Goal: Task Accomplishment & Management: Use online tool/utility

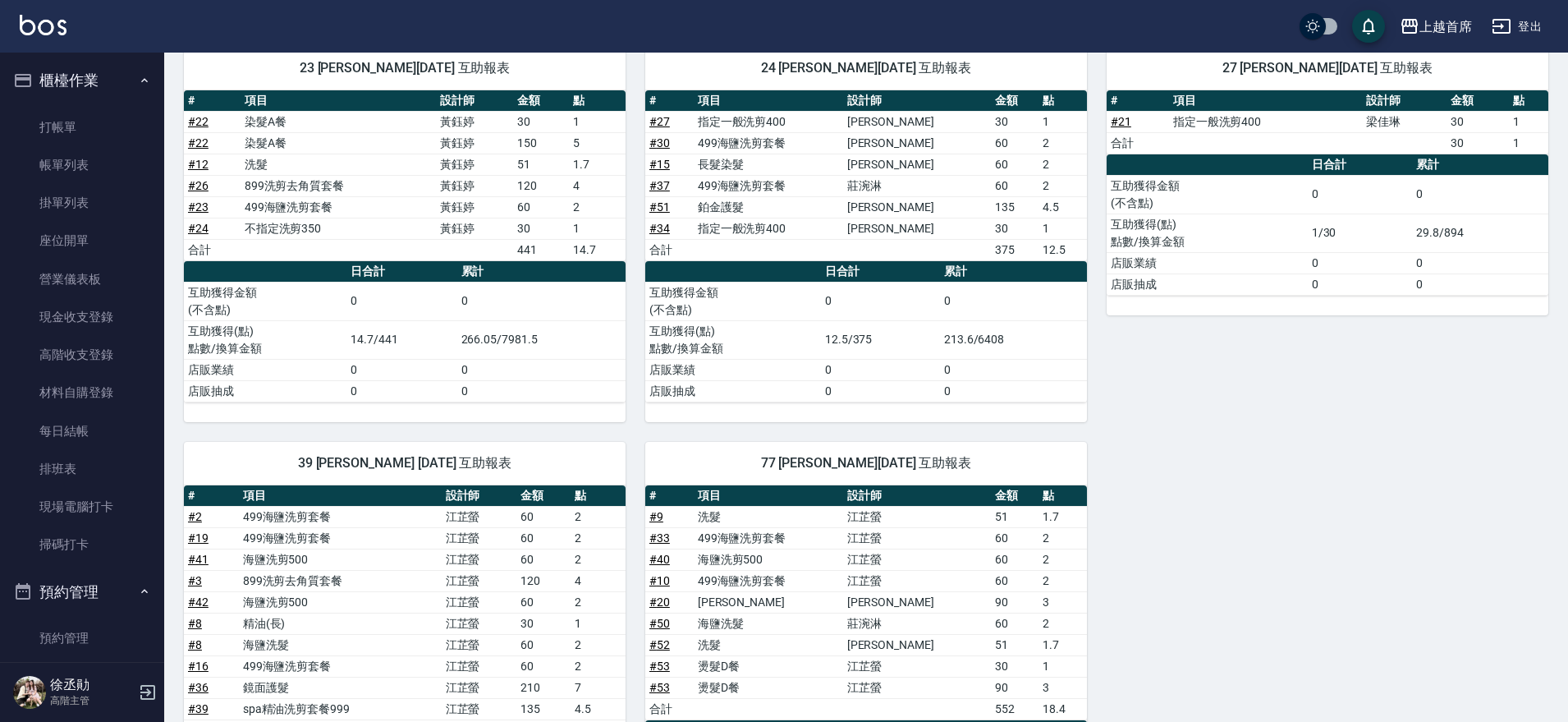
scroll to position [689, 0]
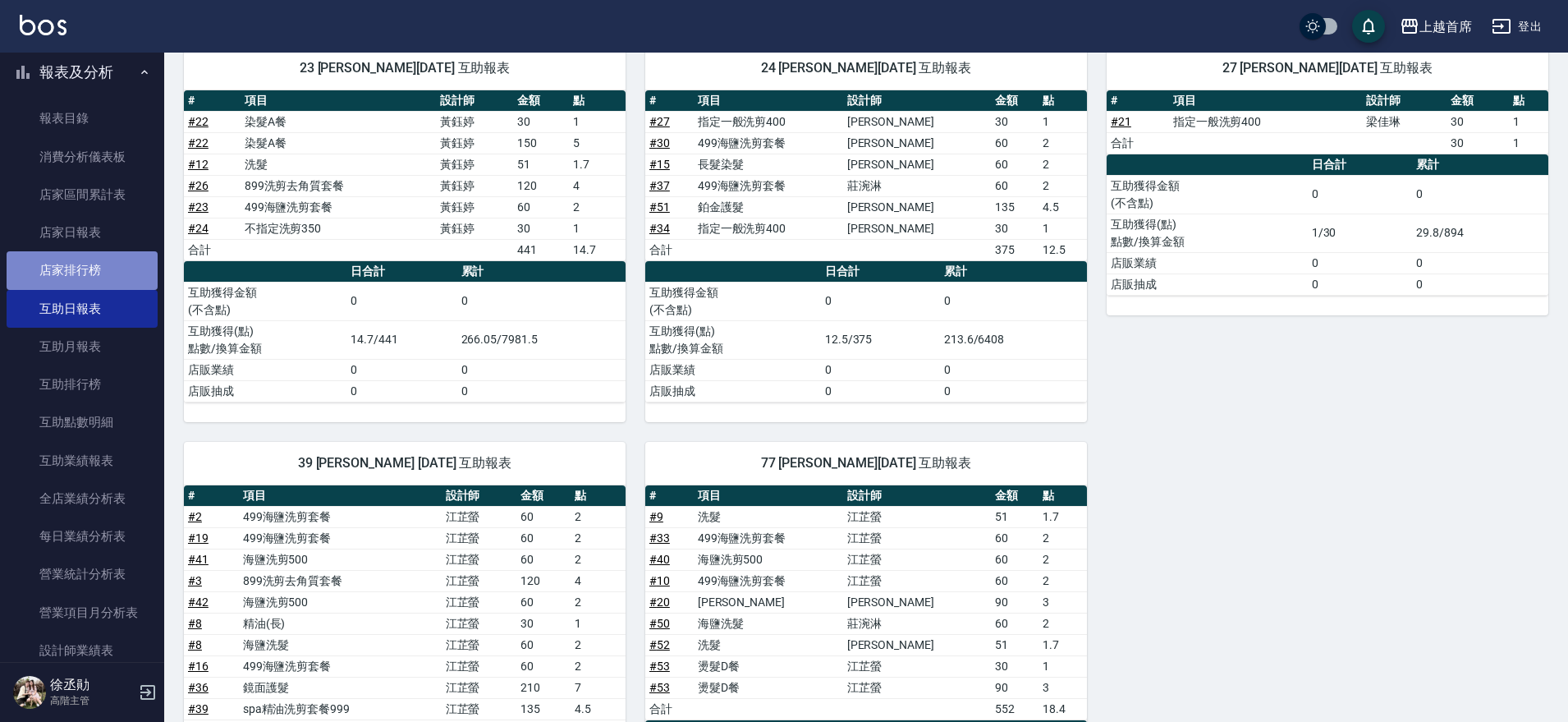
drag, startPoint x: 96, startPoint y: 254, endPoint x: 92, endPoint y: 262, distance: 8.9
click at [96, 256] on link "店家排行榜" at bounding box center [82, 270] width 151 height 38
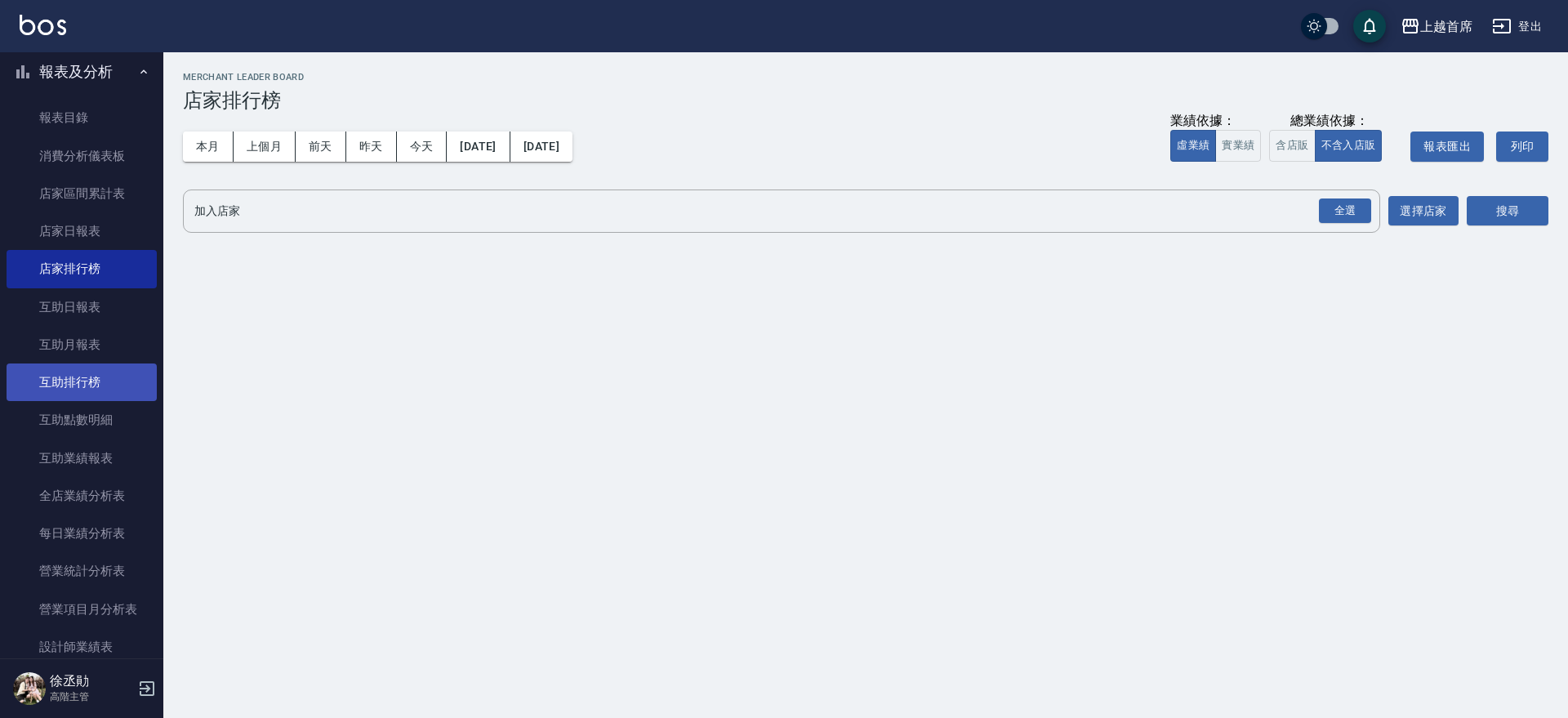
click at [118, 381] on link "互助排行榜" at bounding box center [82, 382] width 151 height 38
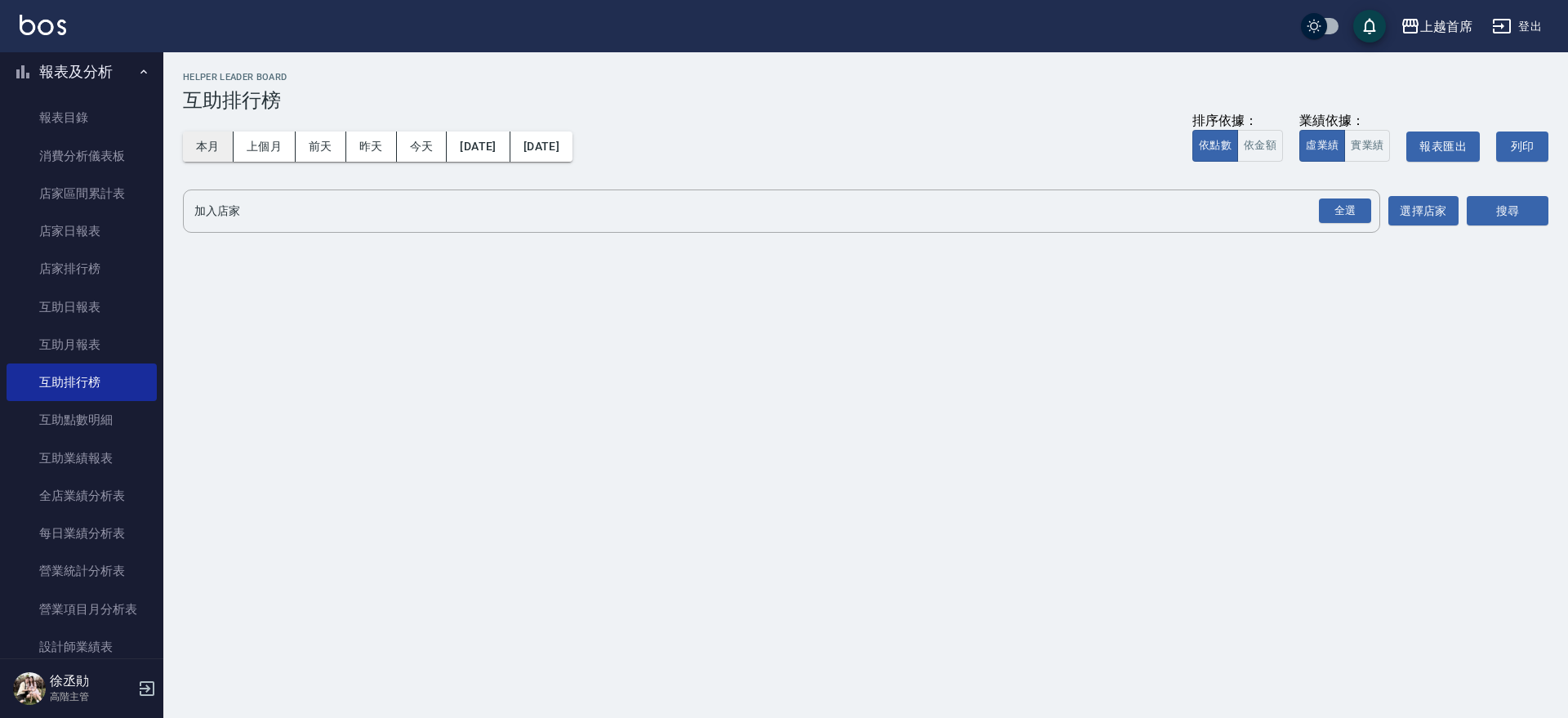
click at [206, 150] on button "本月" at bounding box center [208, 146] width 51 height 30
drag, startPoint x: 1362, startPoint y: 141, endPoint x: 1375, endPoint y: 231, distance: 90.9
click at [1360, 146] on button "實業績" at bounding box center [1367, 145] width 46 height 32
click at [1353, 206] on div "全選" at bounding box center [1345, 211] width 52 height 26
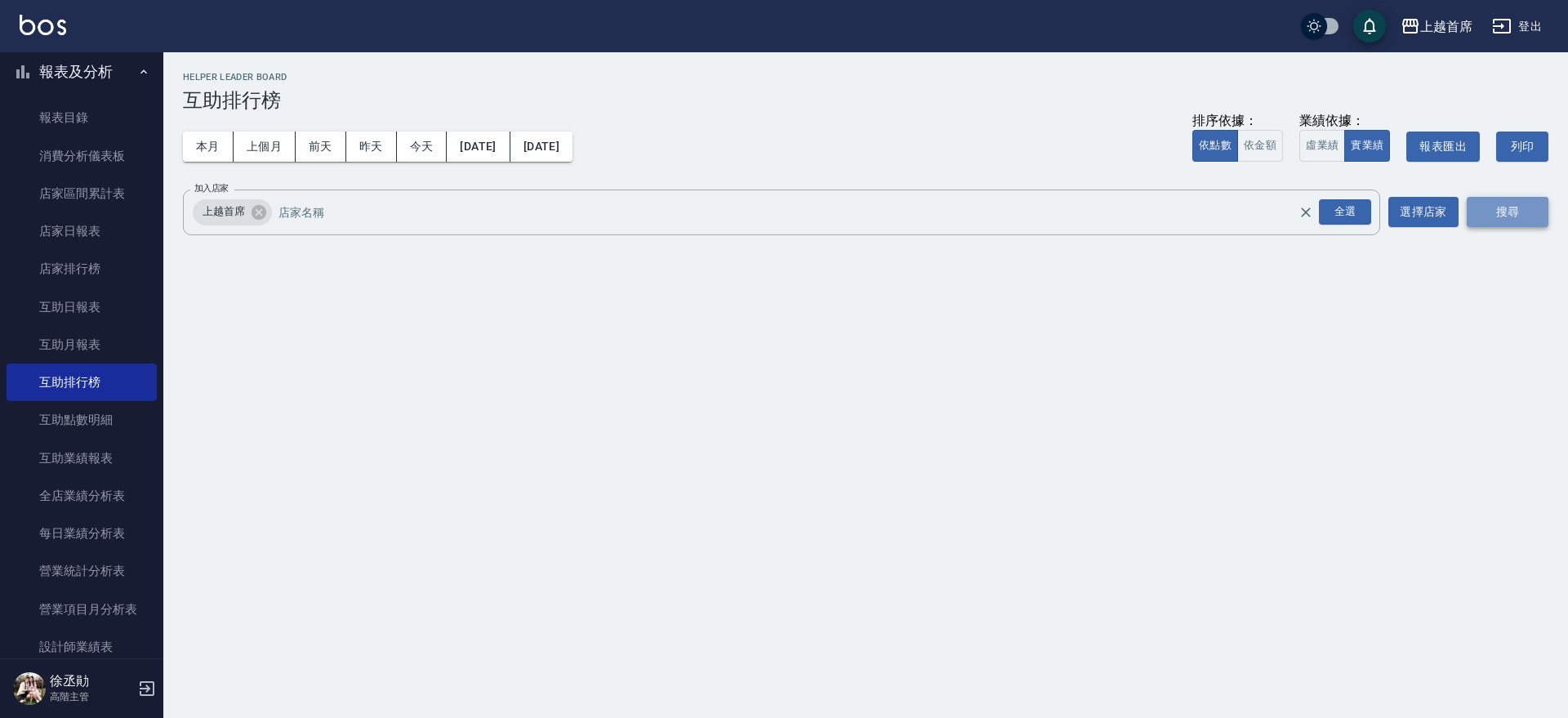
drag, startPoint x: 1533, startPoint y: 209, endPoint x: 1520, endPoint y: 207, distance: 13.2
click at [1520, 207] on button "搜尋" at bounding box center [1507, 211] width 82 height 30
click at [1519, 207] on button "搜尋" at bounding box center [1507, 211] width 82 height 30
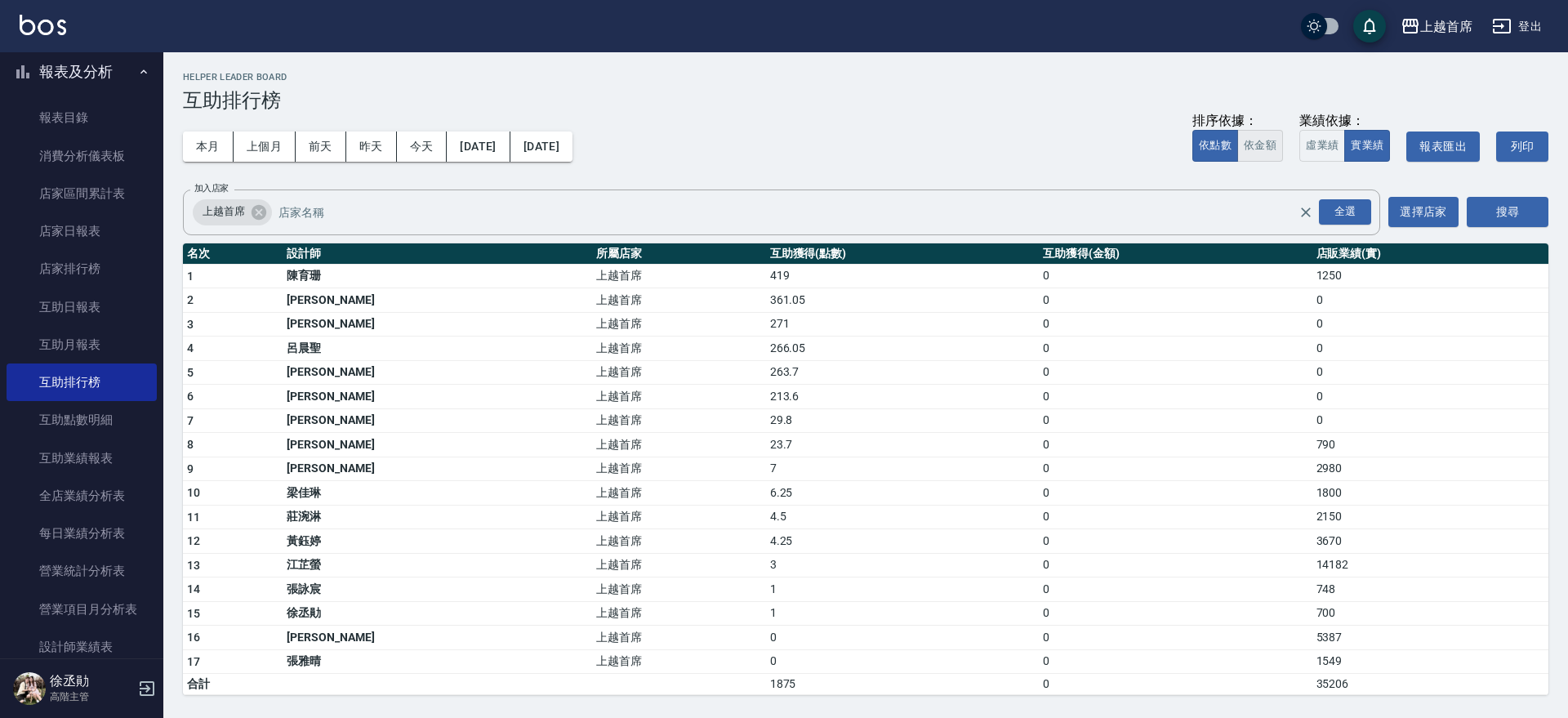
click at [1261, 142] on button "依金額" at bounding box center [1260, 145] width 46 height 32
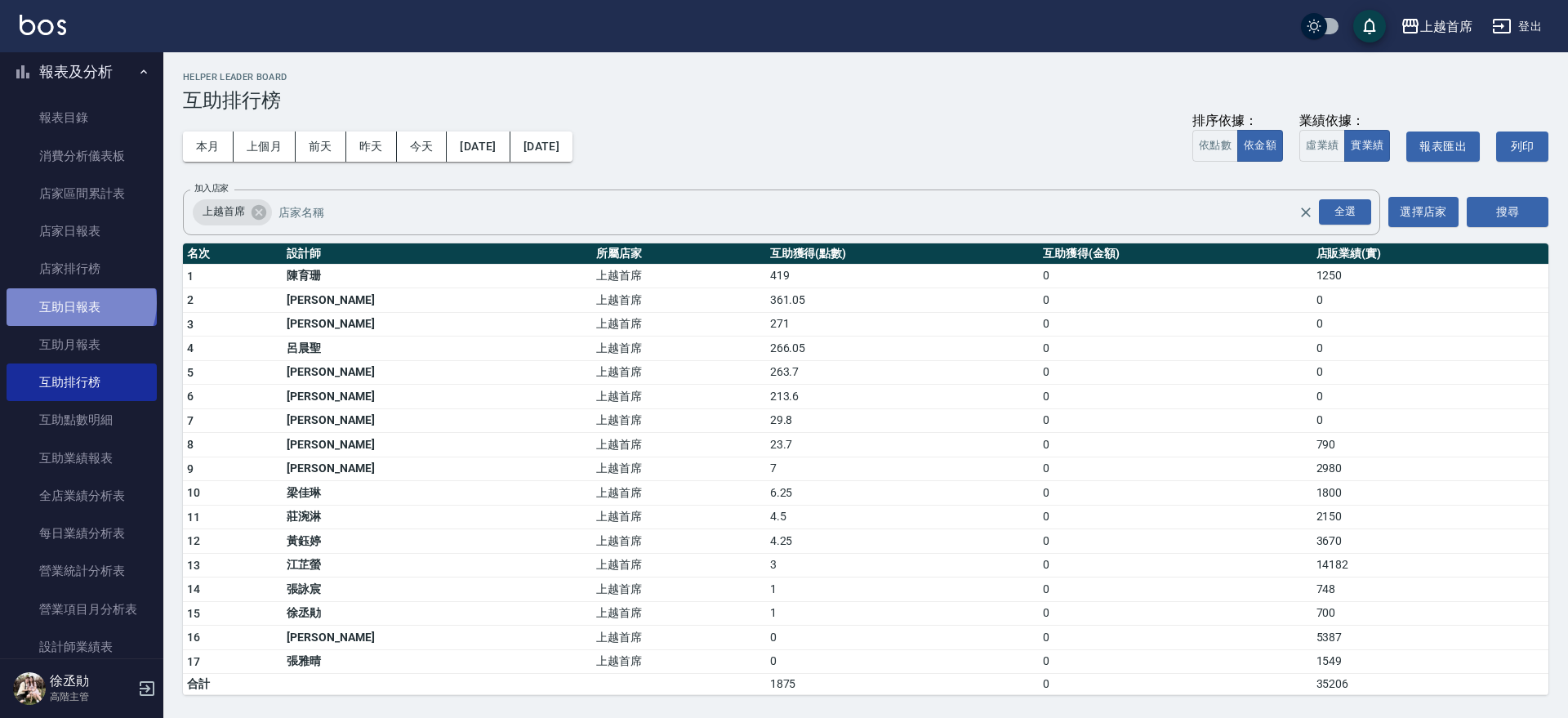
click at [79, 302] on link "互助日報表" at bounding box center [82, 307] width 151 height 38
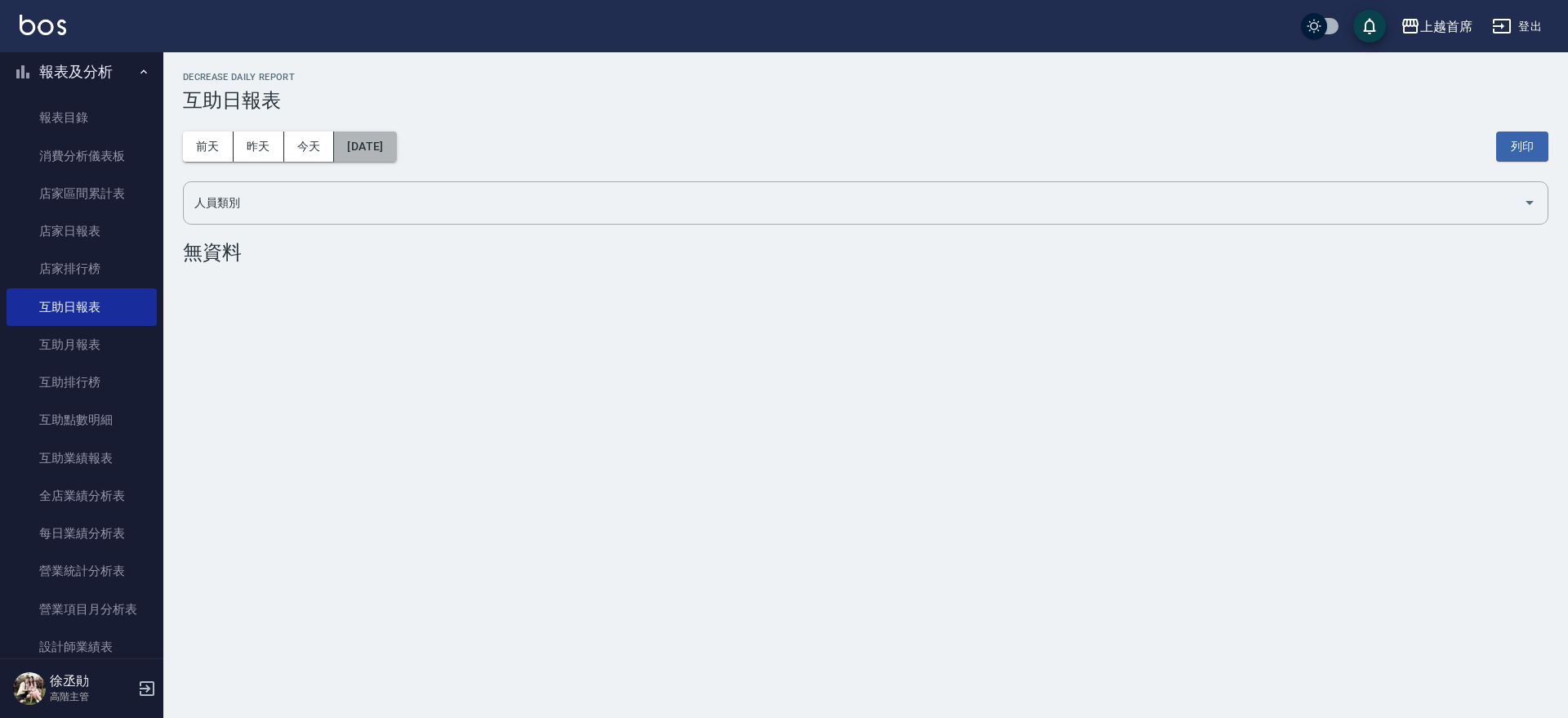
click at [390, 141] on button "[DATE]" at bounding box center [366, 146] width 62 height 30
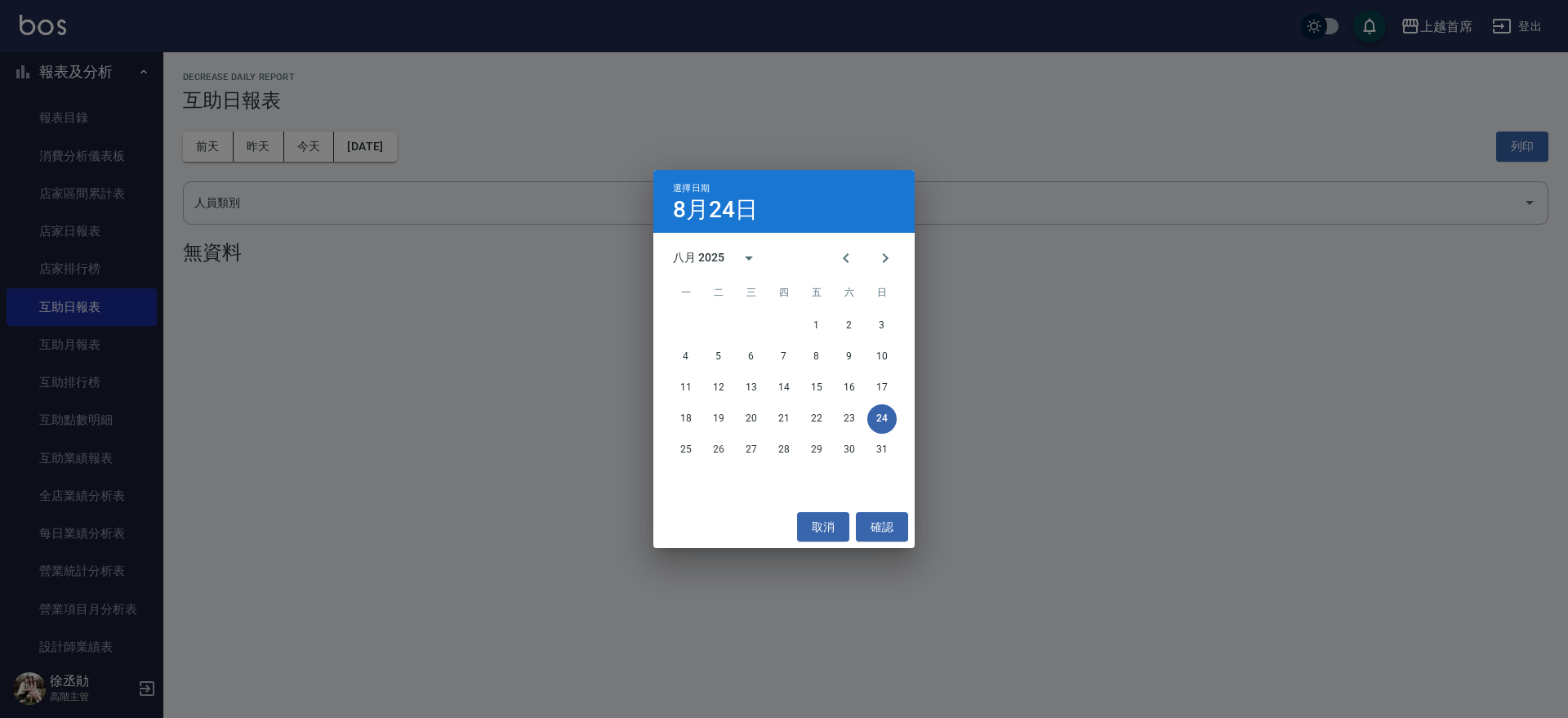
click at [762, 407] on div "18 19 20 21 22 23 24" at bounding box center [784, 419] width 262 height 29
click at [755, 415] on button "20" at bounding box center [751, 419] width 29 height 29
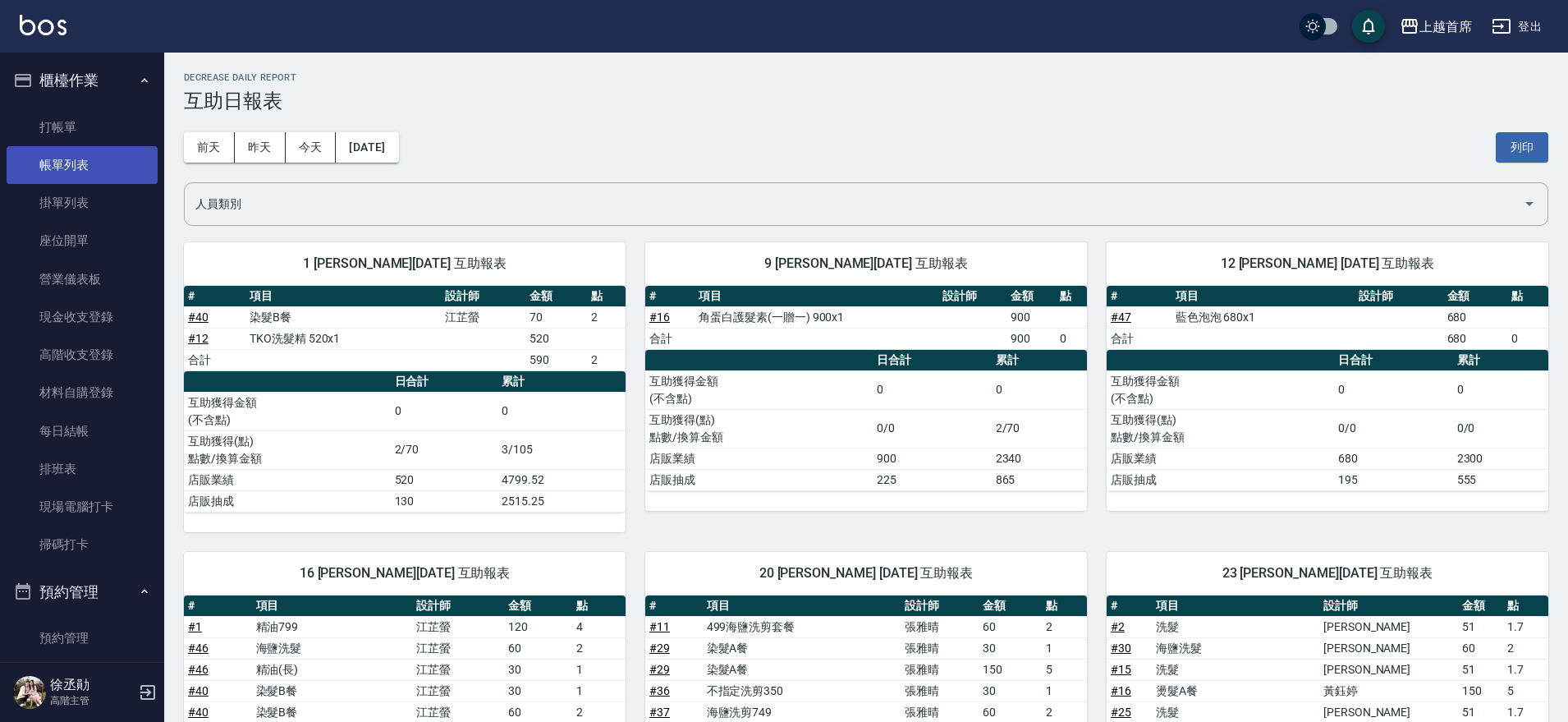
click at [90, 160] on link "帳單列表" at bounding box center [82, 164] width 151 height 38
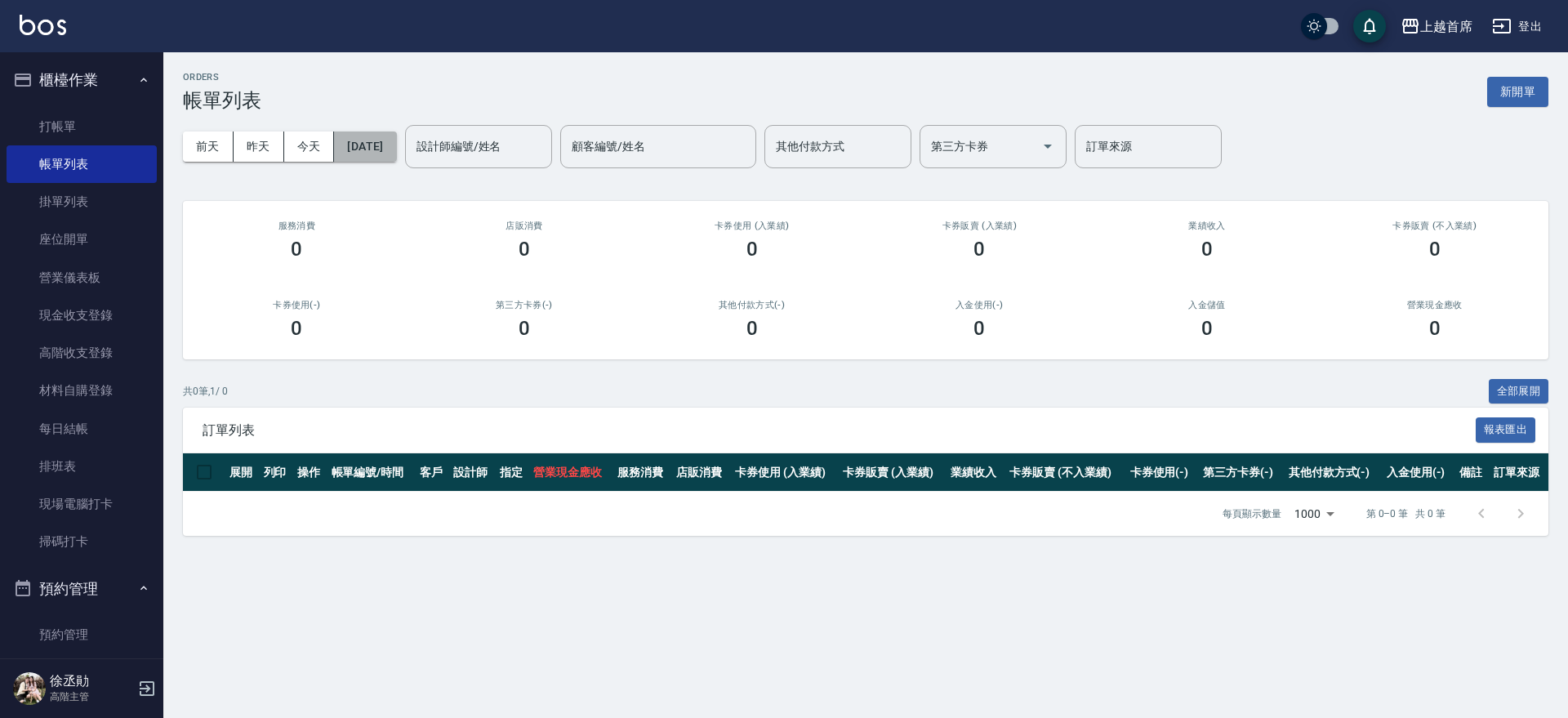
click at [387, 143] on button "[DATE]" at bounding box center [366, 146] width 62 height 30
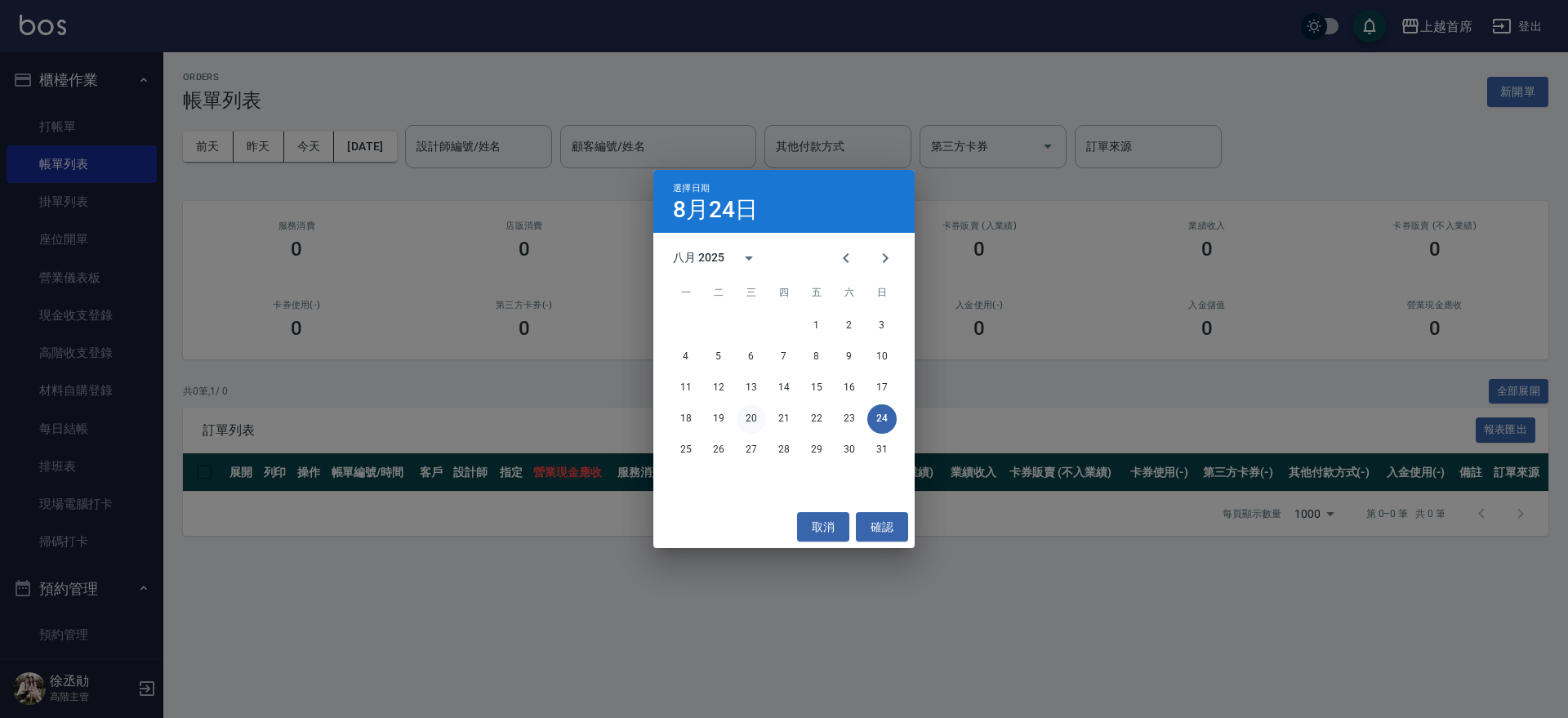
click at [751, 410] on button "20" at bounding box center [751, 419] width 29 height 29
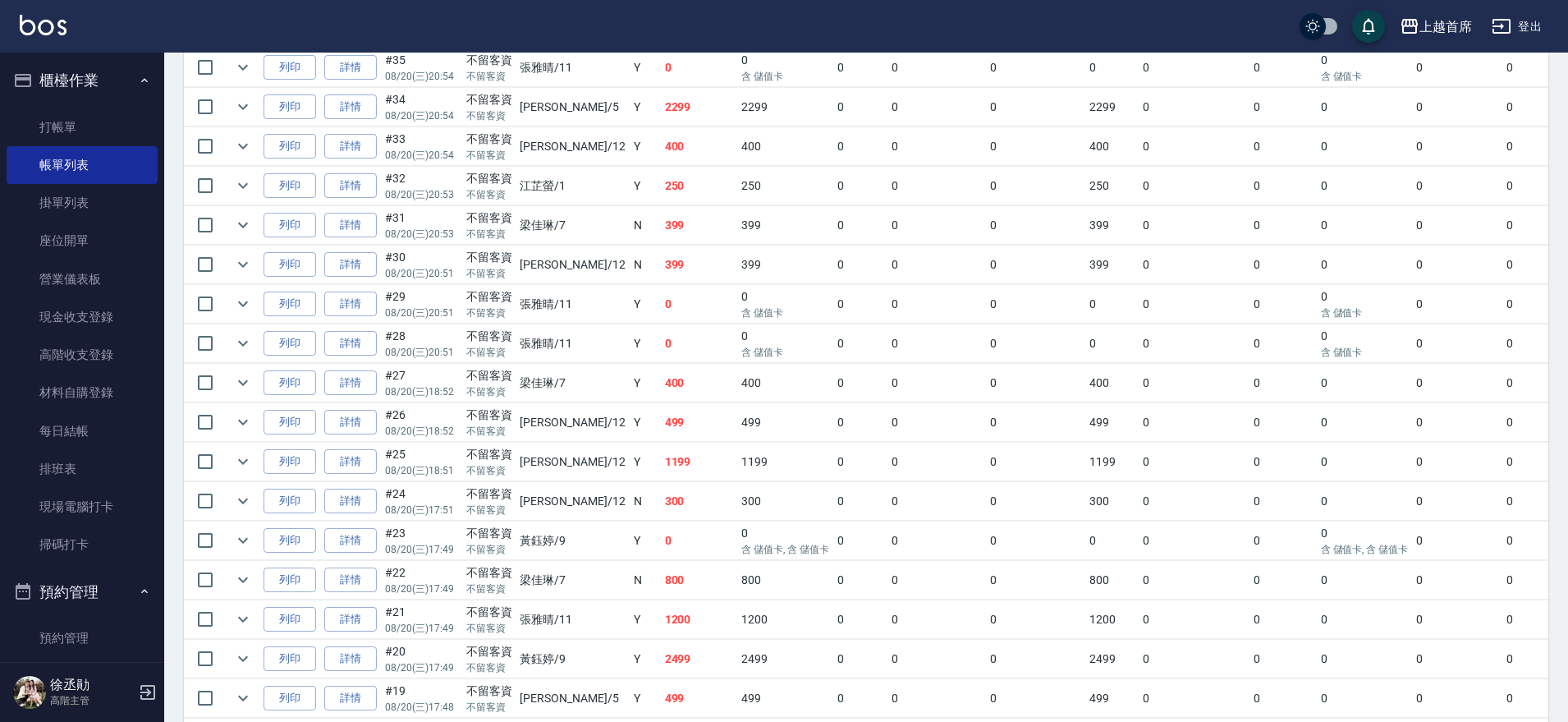
scroll to position [1026, 0]
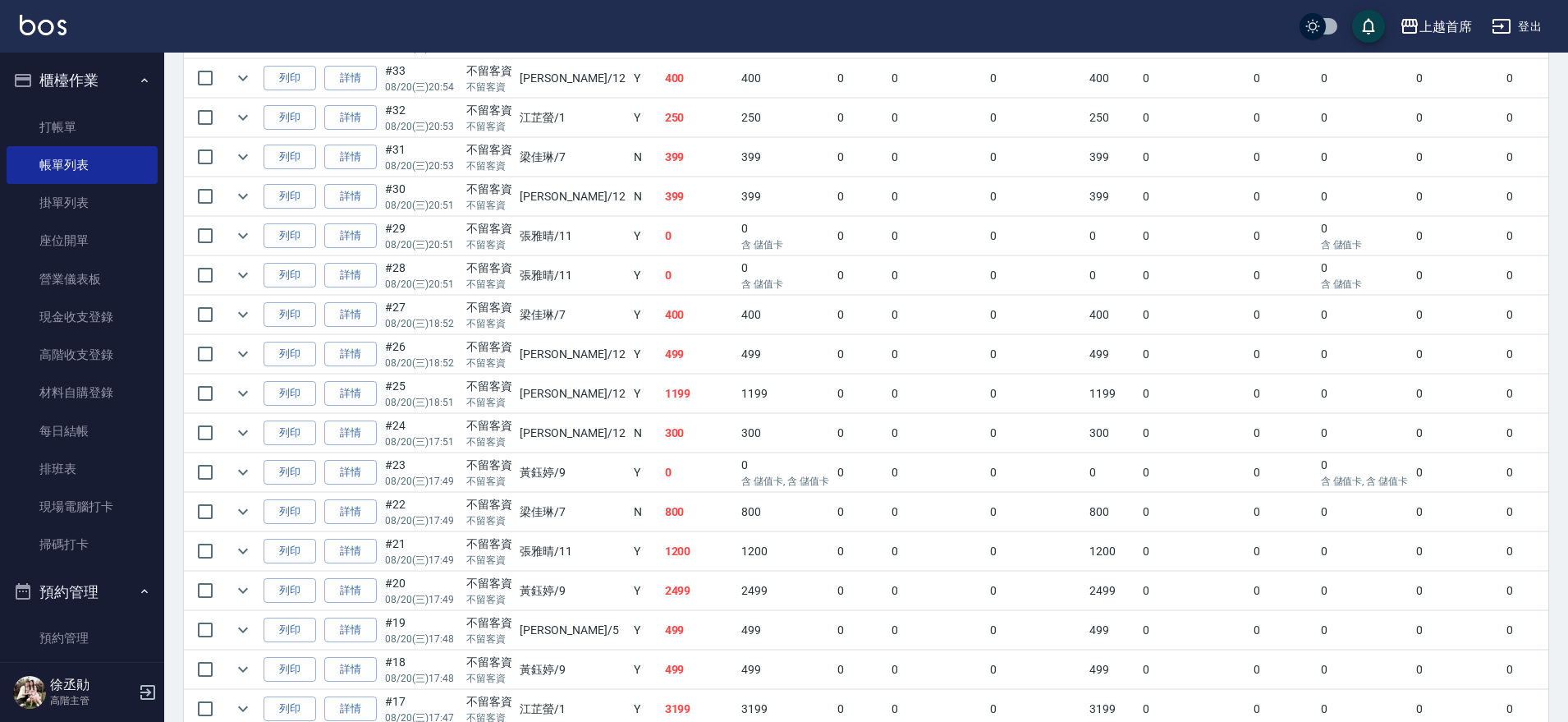
click at [352, 593] on link "詳情" at bounding box center [350, 591] width 53 height 26
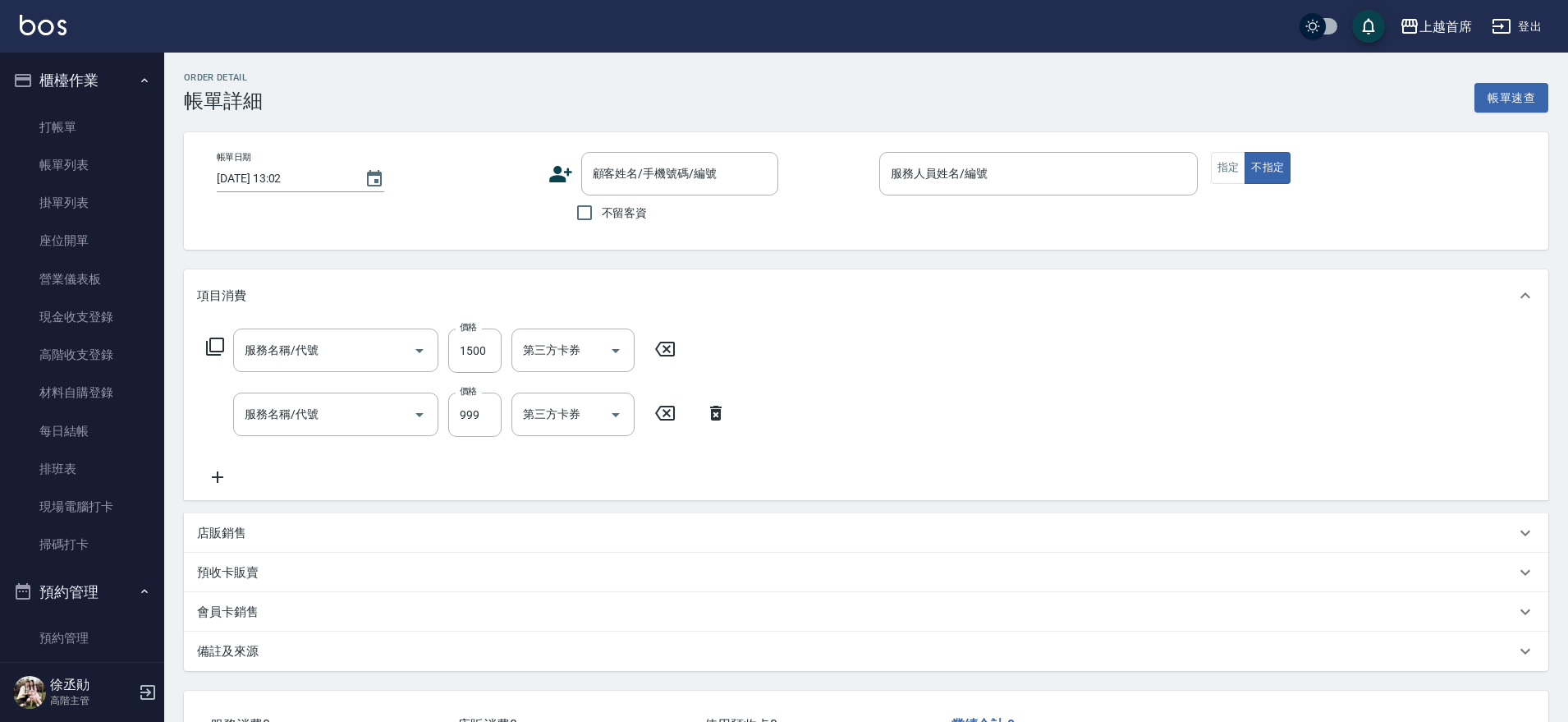
type input "[DATE] 17:49"
checkbox input "true"
type input "[PERSON_NAME]-9"
type input "鉑金護髮(51500)"
type input "spa精油洗剪套餐999(2999)"
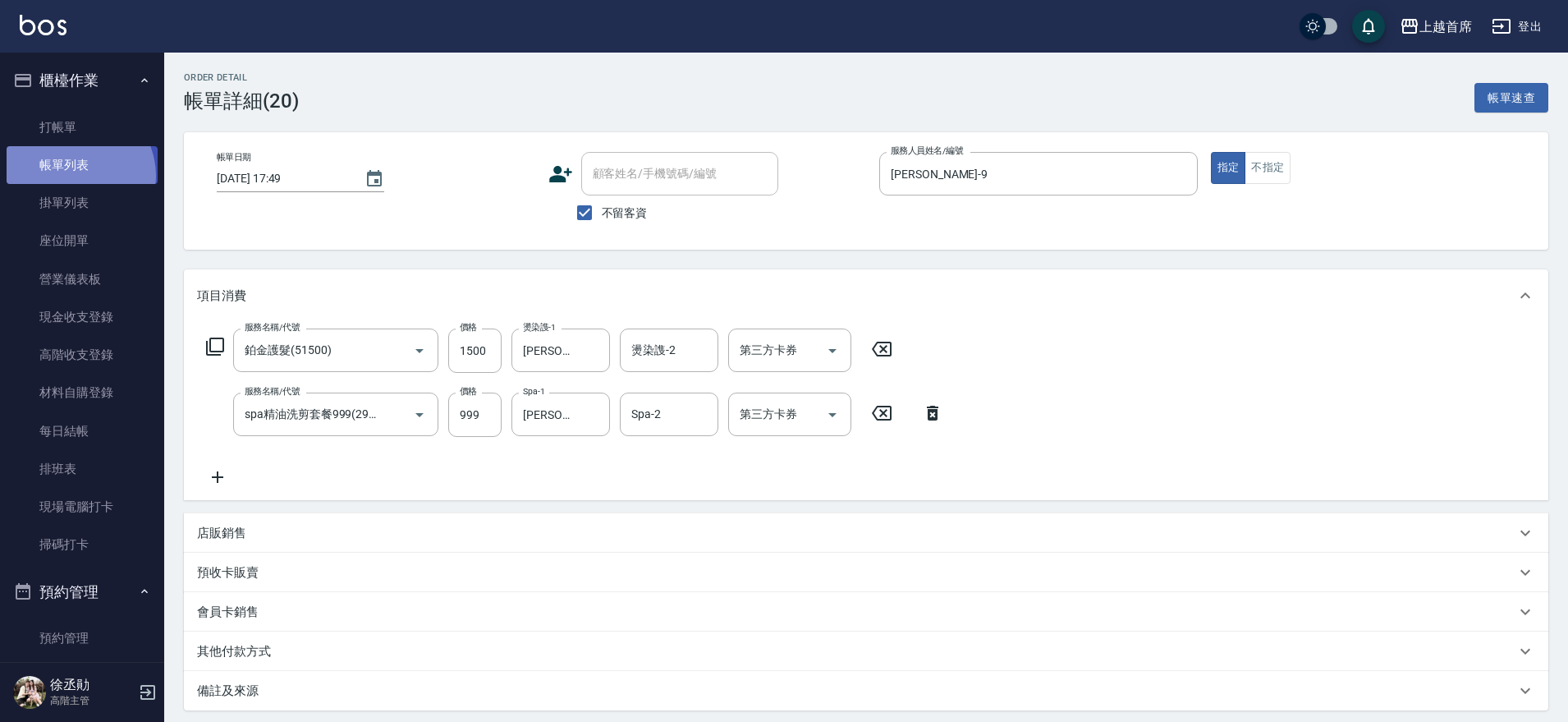
click at [74, 175] on link "帳單列表" at bounding box center [82, 164] width 151 height 38
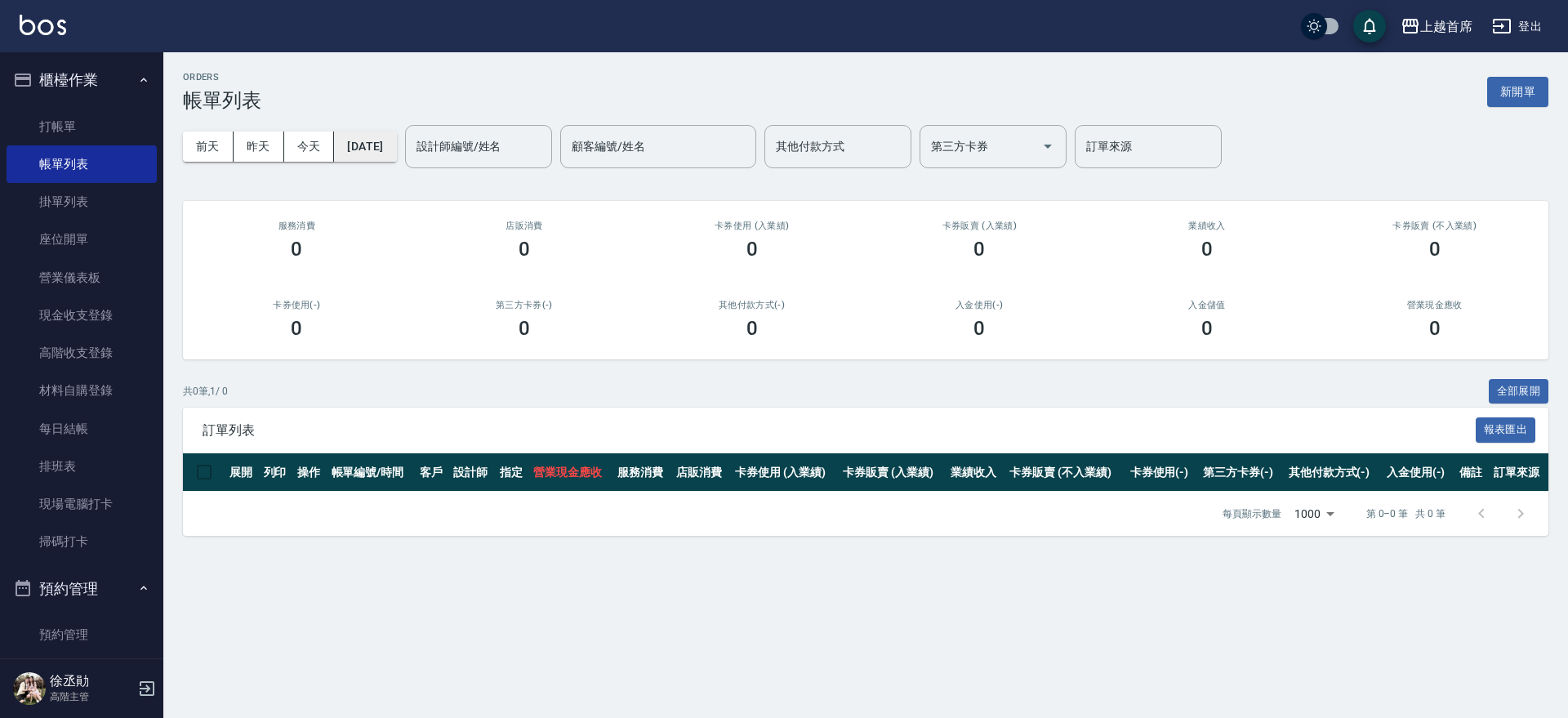
click at [395, 151] on button "[DATE]" at bounding box center [366, 146] width 62 height 30
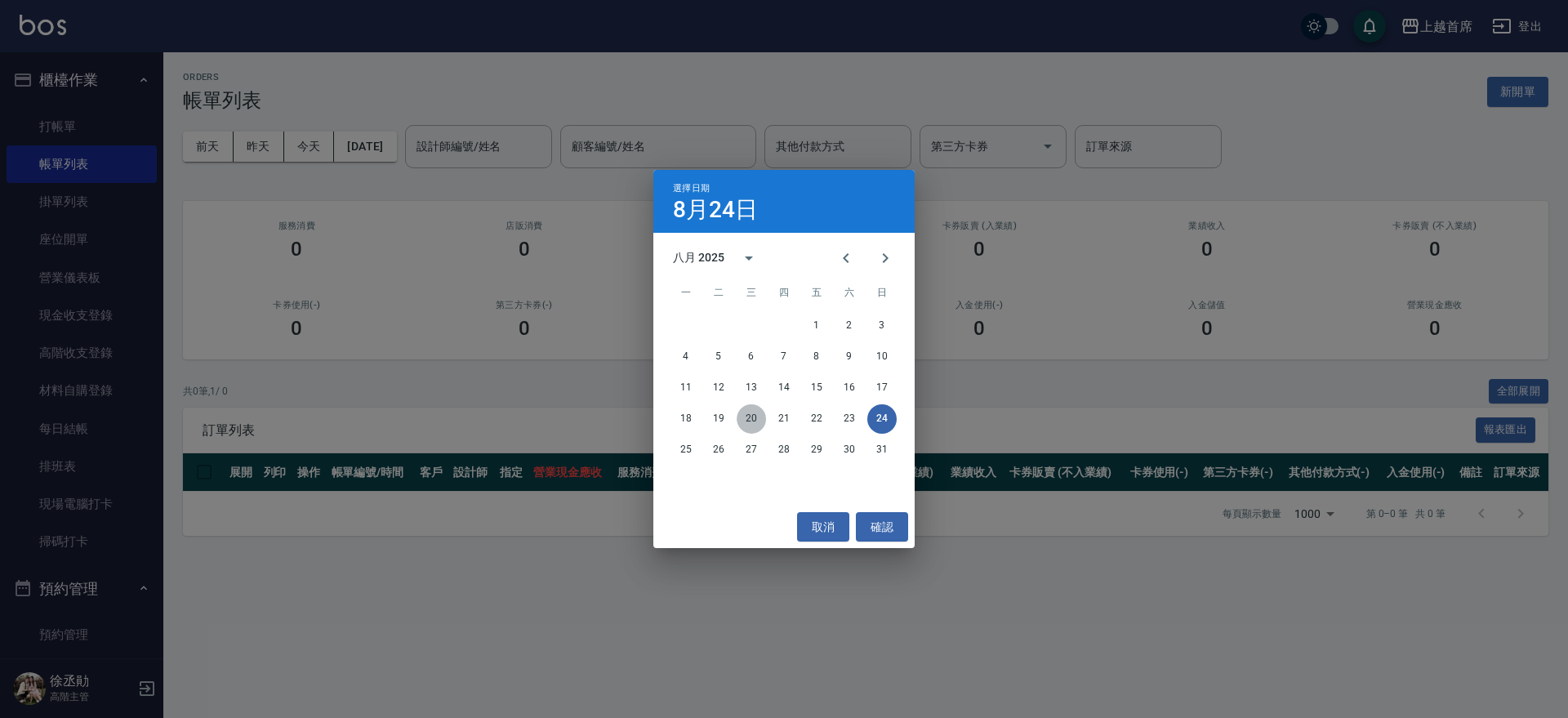
click at [755, 418] on button "20" at bounding box center [751, 419] width 29 height 29
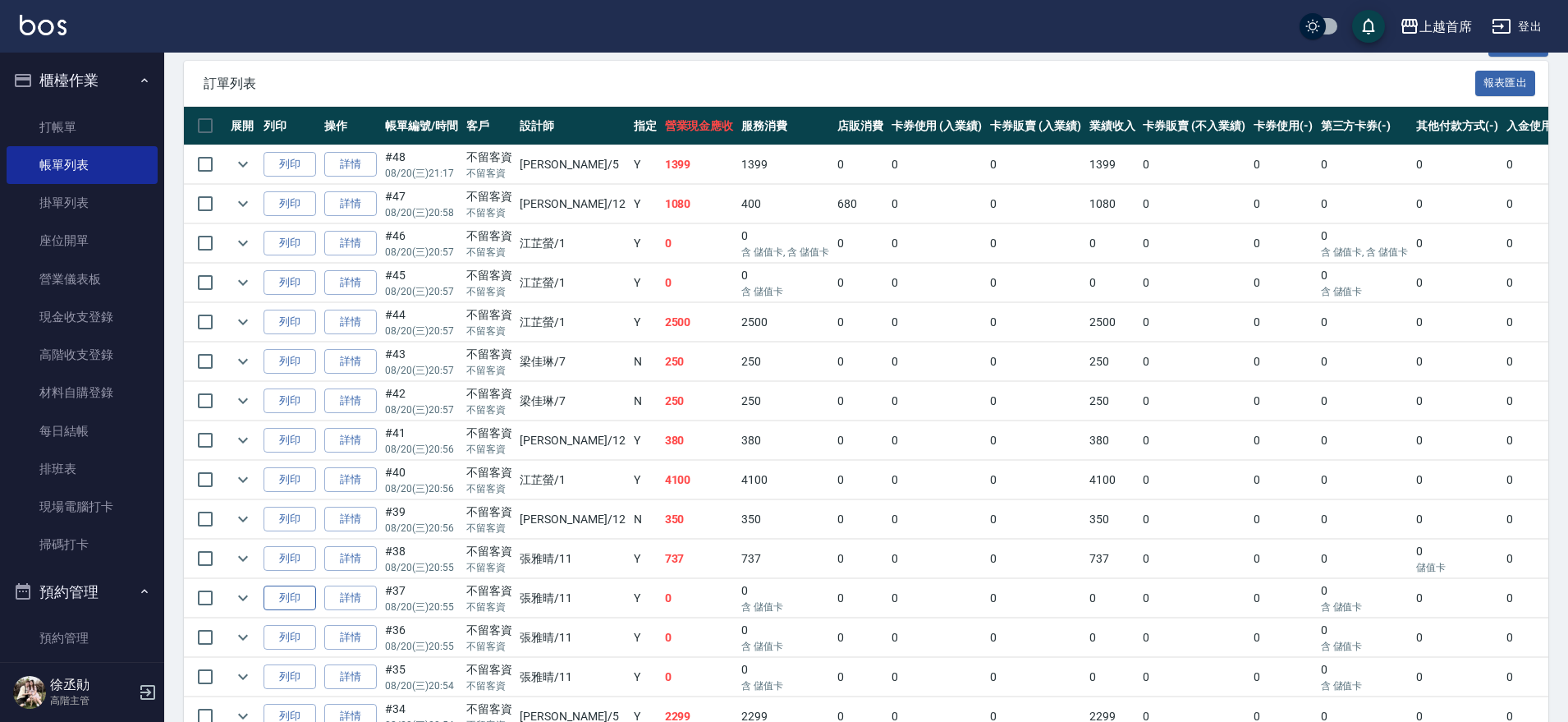
scroll to position [411, 0]
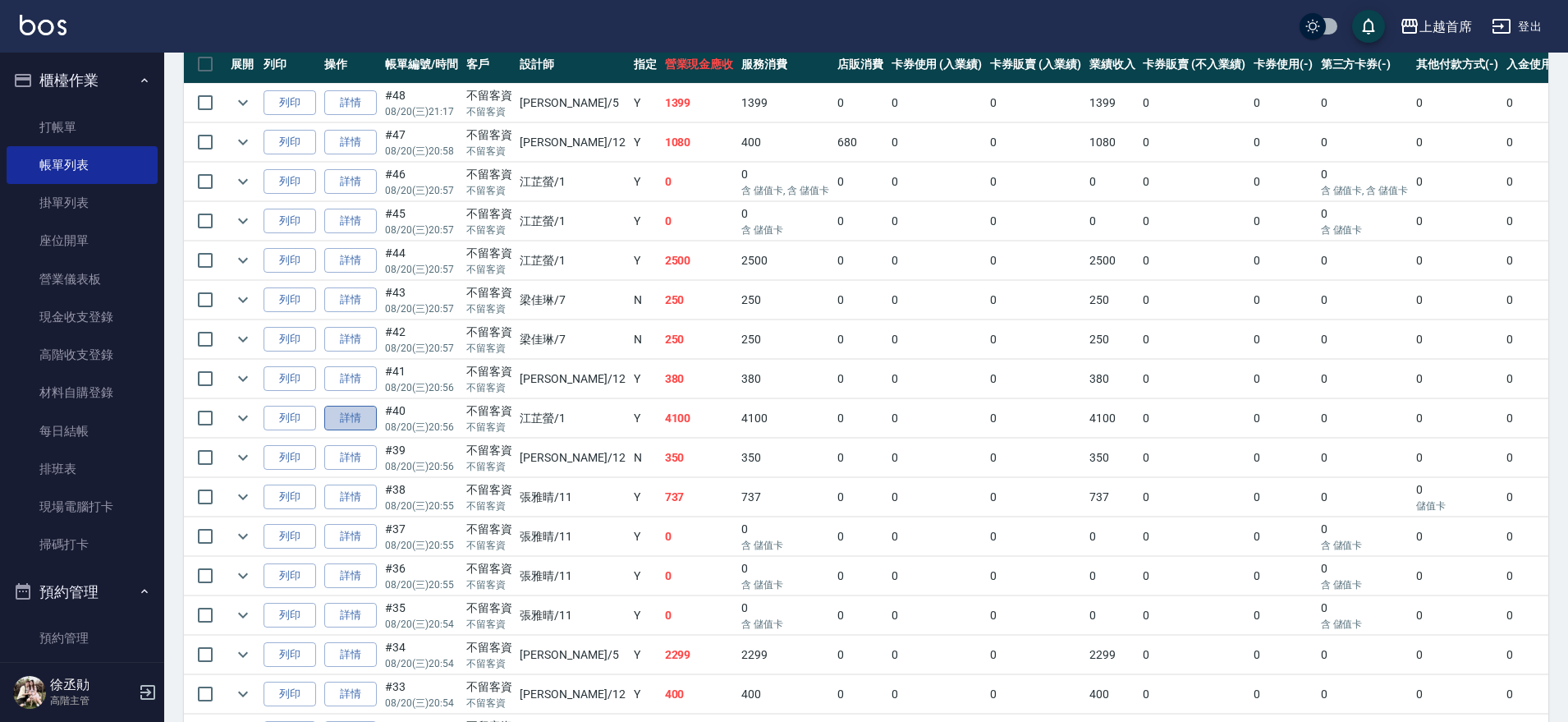
click at [348, 412] on link "詳情" at bounding box center [350, 418] width 53 height 26
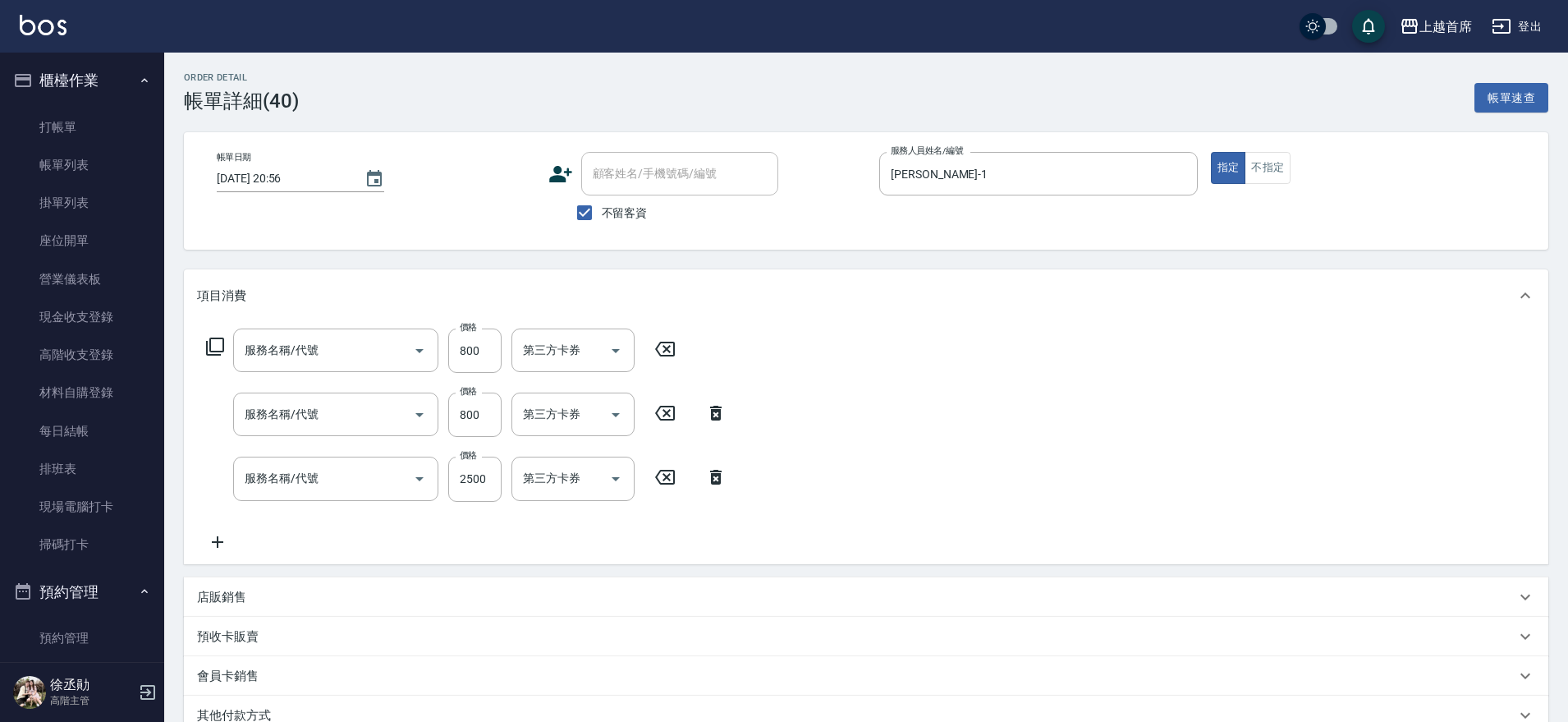
type input "[DATE] 20:56"
checkbox input "true"
type input "[PERSON_NAME]-1"
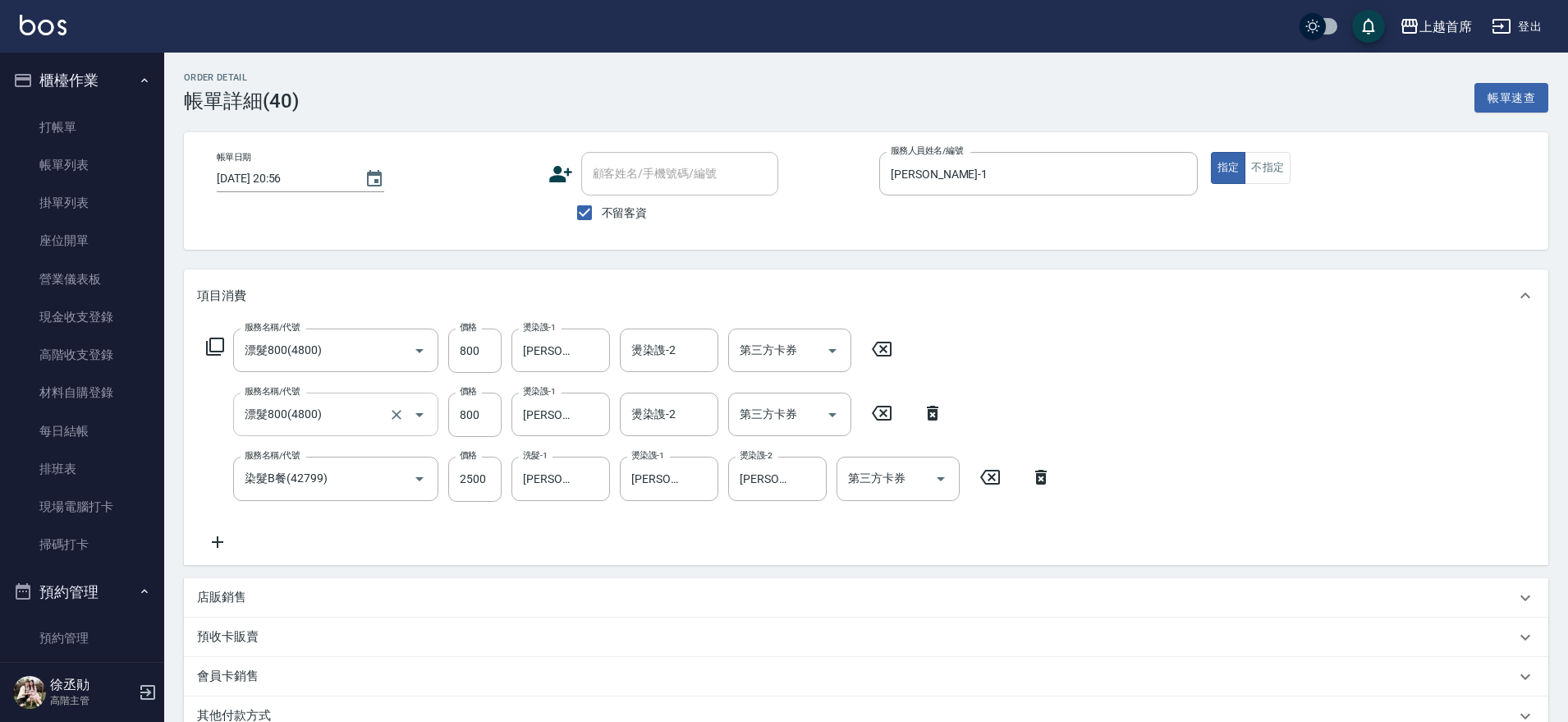
type input "漂髮800(4800)"
type input "染髮B餐(42799)"
click at [812, 479] on icon "Clear" at bounding box center [810, 478] width 17 height 17
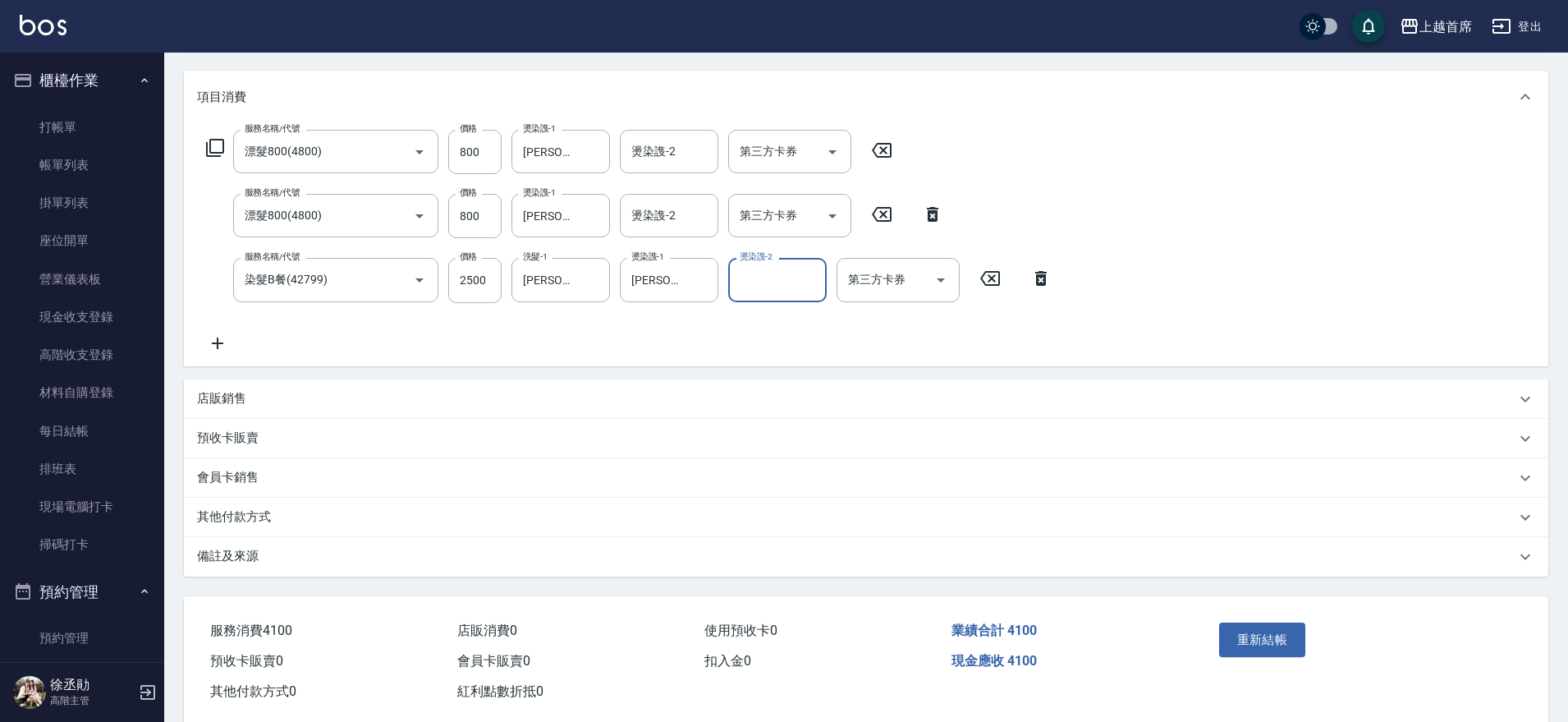
scroll to position [231, 0]
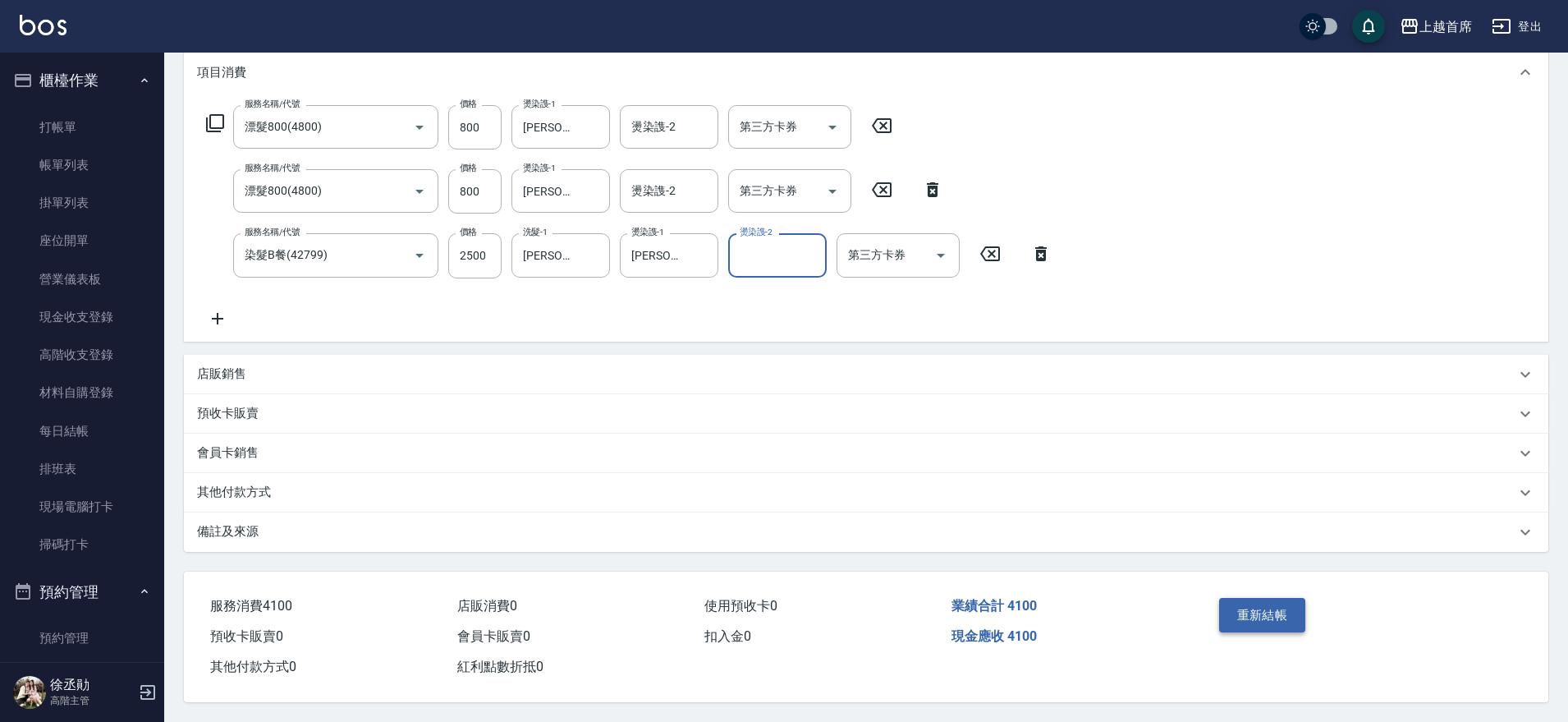
click at [1254, 605] on button "重新結帳" at bounding box center [1262, 614] width 87 height 34
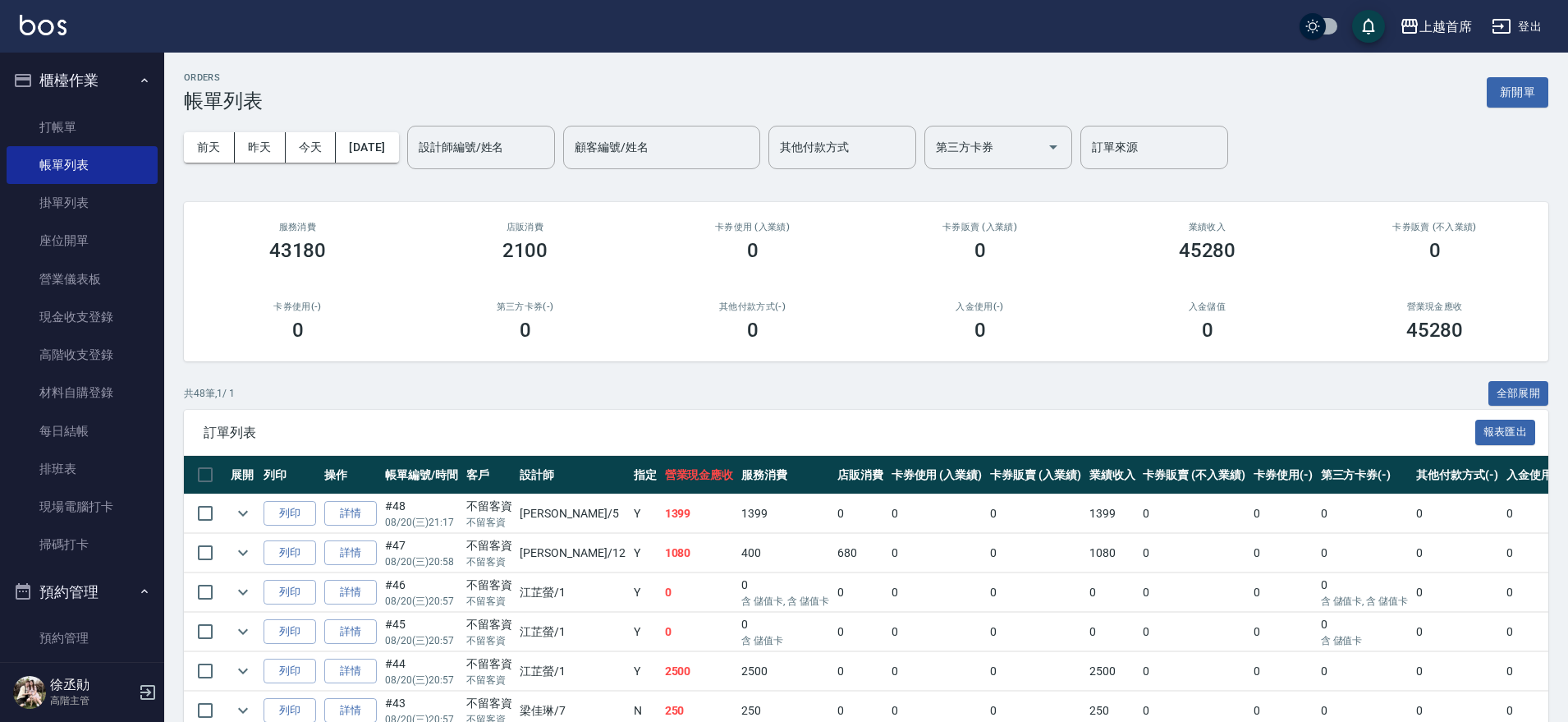
click at [78, 81] on button "櫃檯作業" at bounding box center [82, 80] width 151 height 42
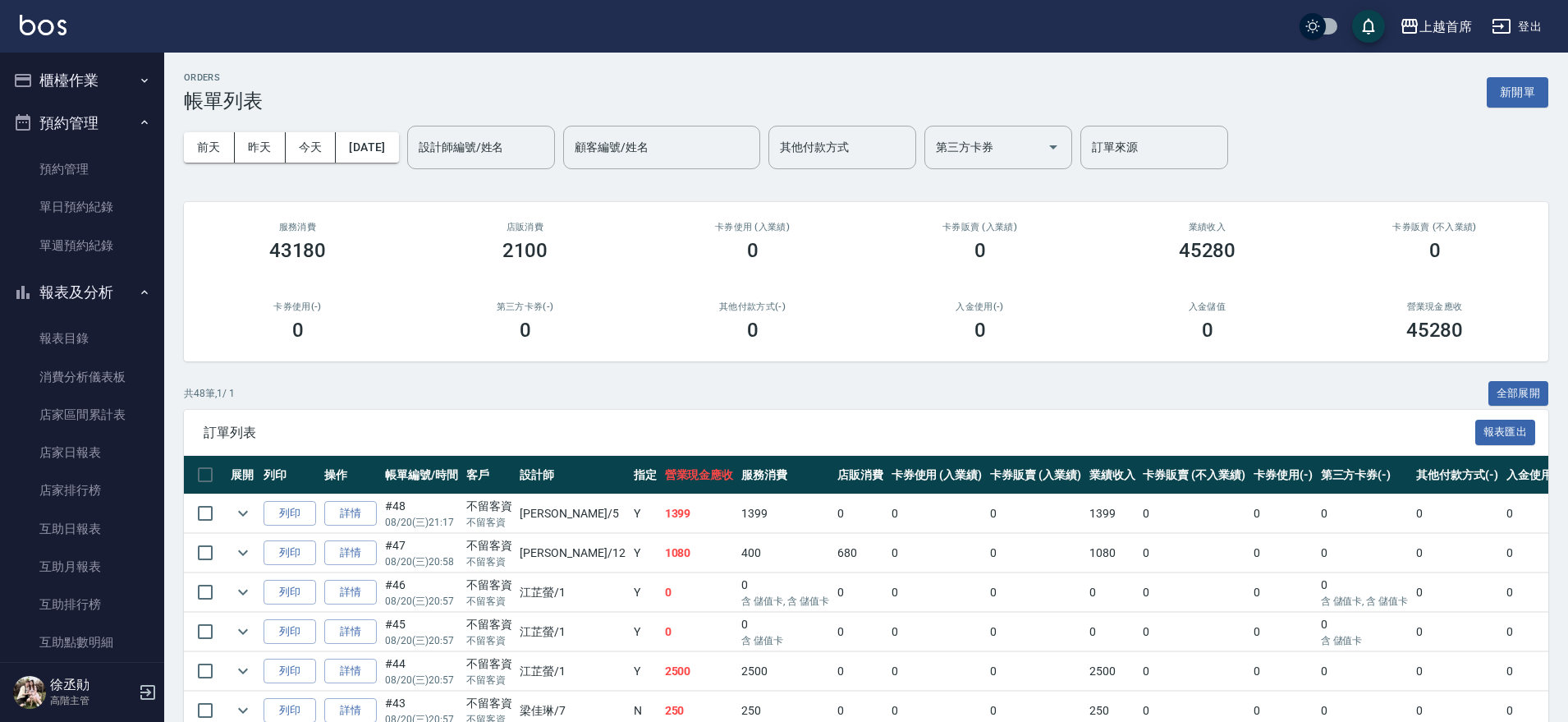
click at [67, 126] on button "預約管理" at bounding box center [82, 123] width 151 height 42
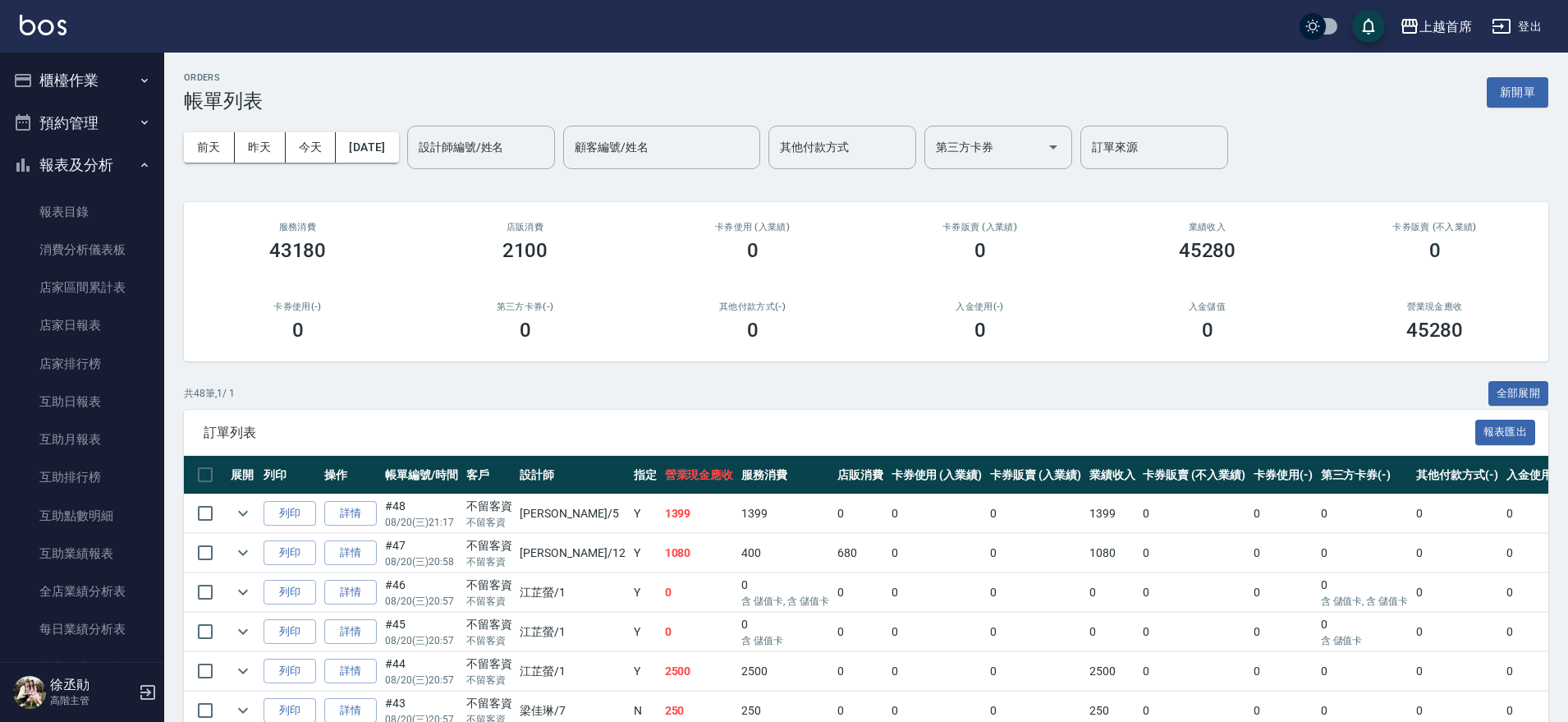
click at [100, 81] on button "櫃檯作業" at bounding box center [82, 80] width 151 height 42
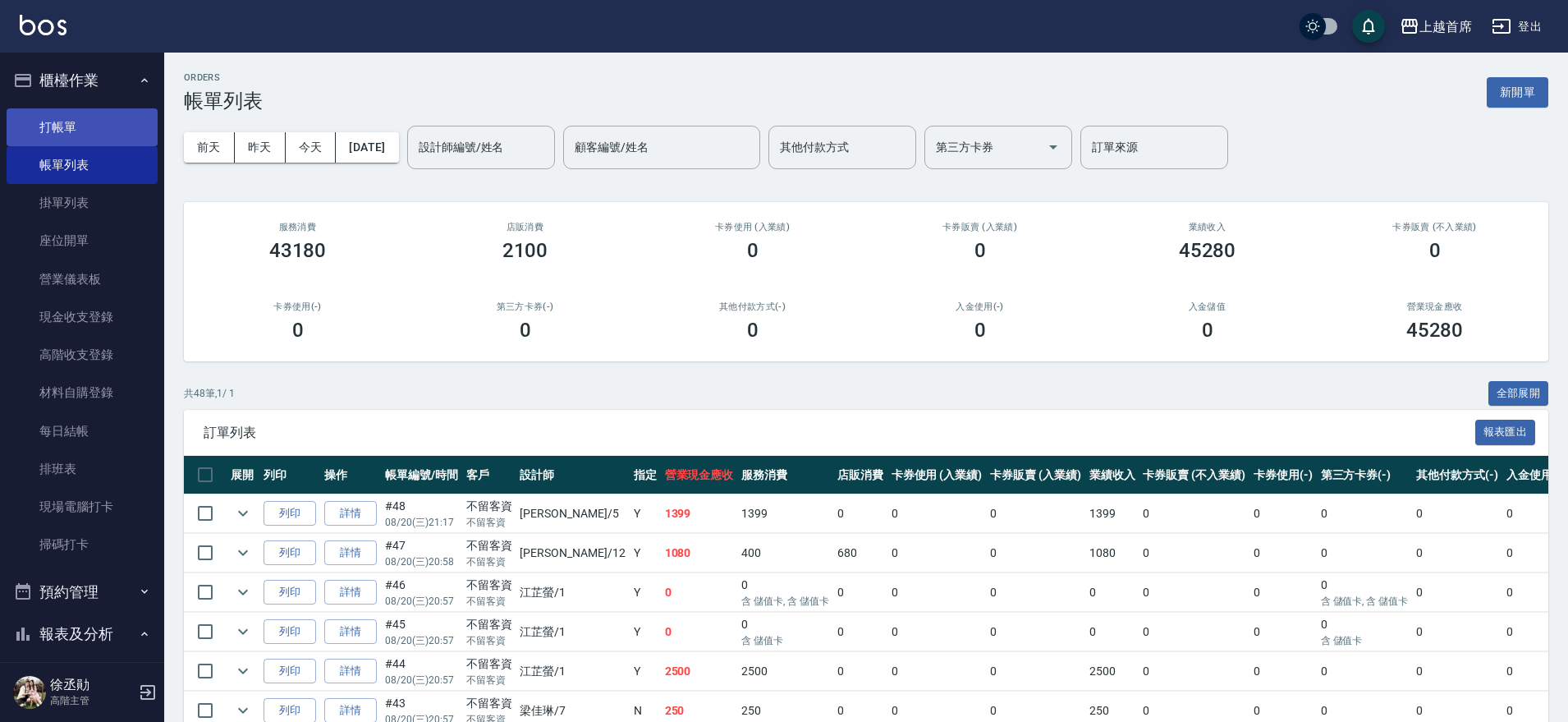
click at [70, 121] on link "打帳單" at bounding box center [82, 126] width 151 height 38
